Goal: Task Accomplishment & Management: Use online tool/utility

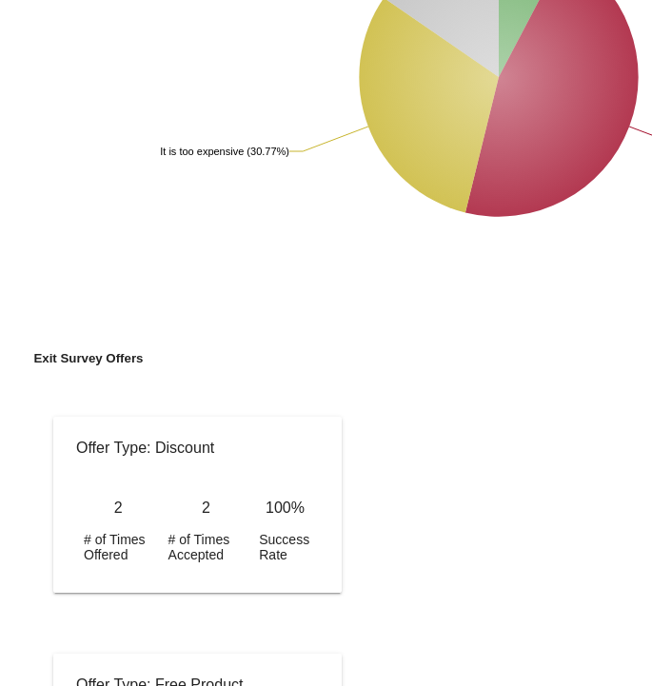
scroll to position [770, 0]
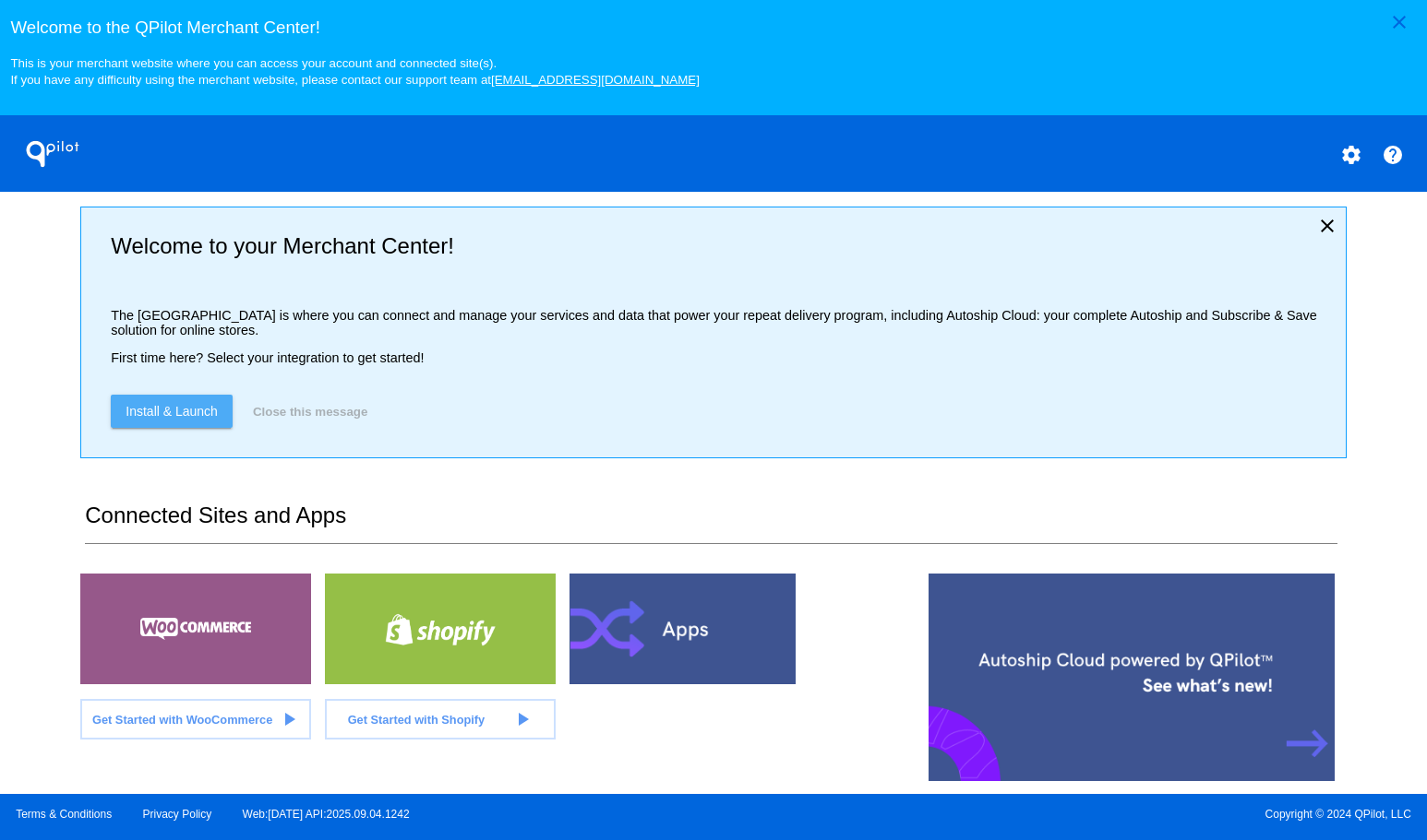
click at [151, 415] on span "Install & Launch" at bounding box center [171, 411] width 92 height 15
